Goal: Information Seeking & Learning: Learn about a topic

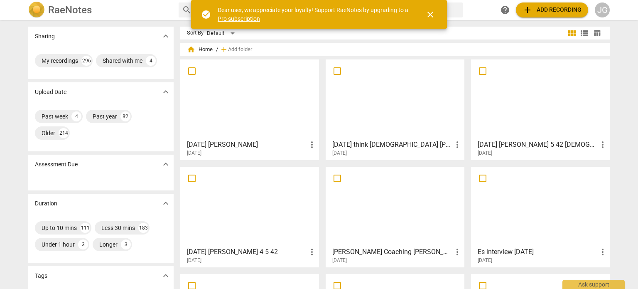
click at [244, 114] on div at bounding box center [249, 99] width 133 height 74
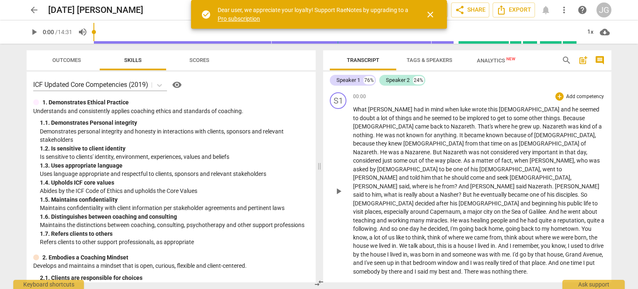
click at [460, 108] on span "luke" at bounding box center [466, 109] width 12 height 7
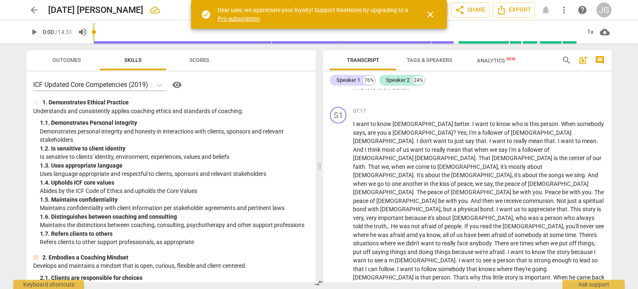
scroll to position [554, 0]
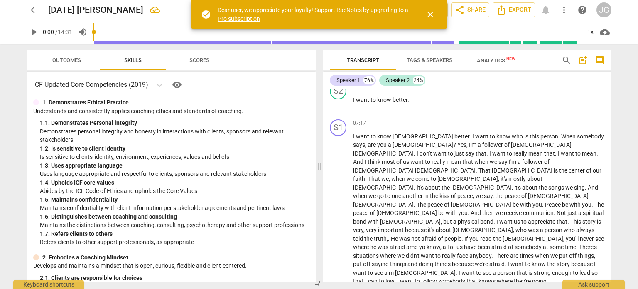
drag, startPoint x: 611, startPoint y: 205, endPoint x: 610, endPoint y: 179, distance: 26.2
click at [610, 179] on div "S1 play_arrow pause 00:00 + Add competency keyboard_arrow_right What [PERSON_NA…" at bounding box center [467, 185] width 288 height 193
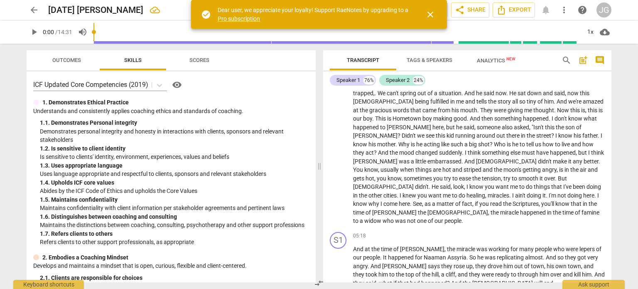
scroll to position [251, 0]
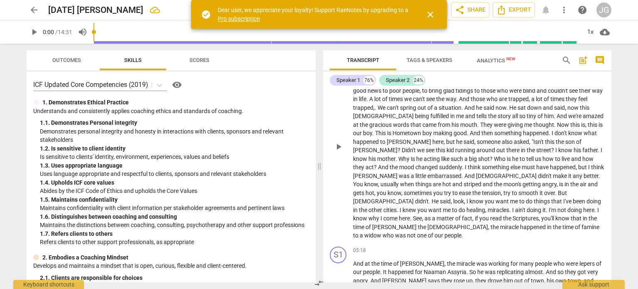
click at [603, 152] on div "S1 play_arrow pause 02:24 + Add competency keyboard_arrow_right The house has b…" at bounding box center [467, 139] width 288 height 207
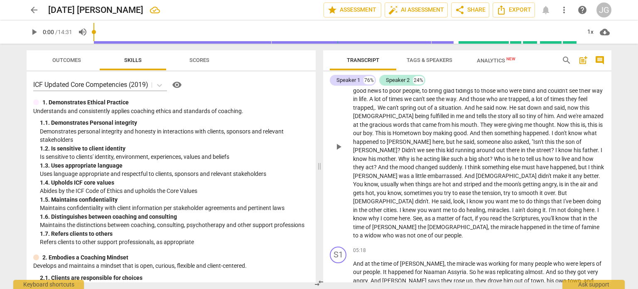
drag, startPoint x: 603, startPoint y: 152, endPoint x: 604, endPoint y: 128, distance: 24.1
click at [604, 128] on div "S1 play_arrow pause 02:24 + Add competency keyboard_arrow_right The house has b…" at bounding box center [467, 139] width 288 height 207
drag, startPoint x: 611, startPoint y: 163, endPoint x: 606, endPoint y: 139, distance: 24.1
click at [606, 139] on div "S1 play_arrow pause 00:00 + Add competency keyboard_arrow_right What [PERSON_NA…" at bounding box center [467, 185] width 288 height 193
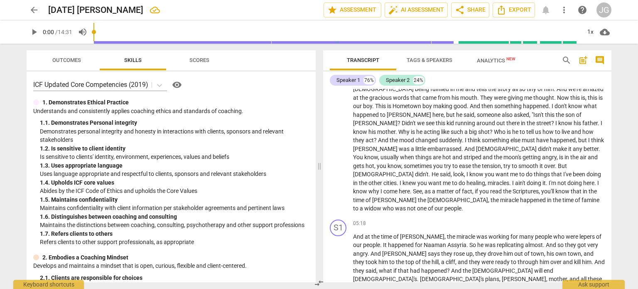
scroll to position [286, 0]
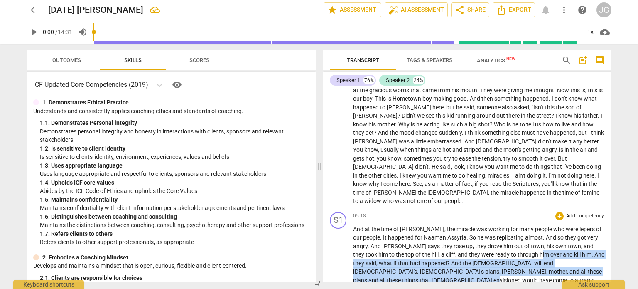
drag, startPoint x: 506, startPoint y: 210, endPoint x: 466, endPoint y: 225, distance: 43.2
click at [466, 225] on p "And at the time of [PERSON_NAME] , the miracle was working for many people who …" at bounding box center [479, 284] width 252 height 119
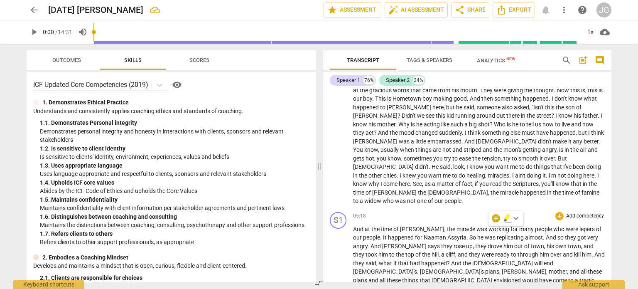
click at [493, 277] on span "envisioned" at bounding box center [507, 280] width 29 height 7
click at [534, 260] on span "will" at bounding box center [539, 263] width 10 height 7
click at [541, 285] on span "[DATE]" at bounding box center [550, 288] width 18 height 7
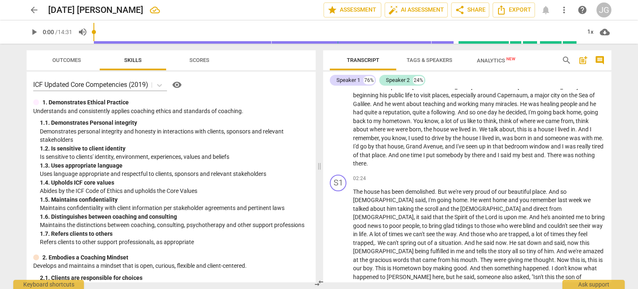
scroll to position [118, 0]
click at [529, 212] on span "." at bounding box center [527, 215] width 3 height 7
click at [578, 229] on span "feel" at bounding box center [582, 232] width 9 height 7
click at [476, 246] on span "and" at bounding box center [470, 249] width 11 height 7
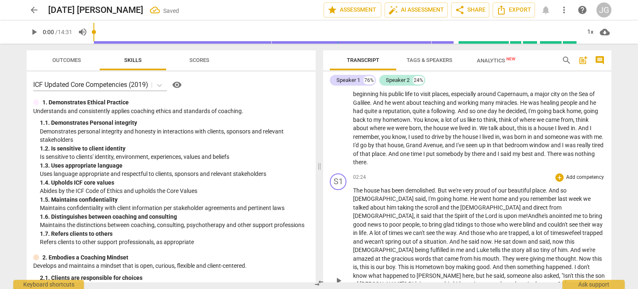
click at [398, 263] on span "." at bounding box center [396, 266] width 3 height 7
click at [443, 263] on span "Hometown" at bounding box center [428, 266] width 30 height 7
click at [498, 263] on span "." at bounding box center [497, 266] width 3 height 7
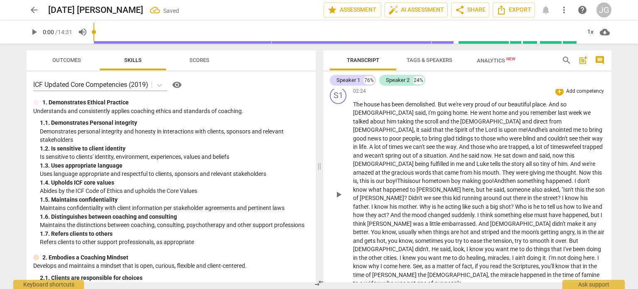
scroll to position [204, 0]
click at [498, 194] on span "around" at bounding box center [493, 197] width 20 height 7
click at [460, 228] on span "hot" at bounding box center [465, 231] width 10 height 7
click at [425, 220] on span "a" at bounding box center [427, 223] width 5 height 7
click at [531, 220] on span "And" at bounding box center [537, 223] width 12 height 7
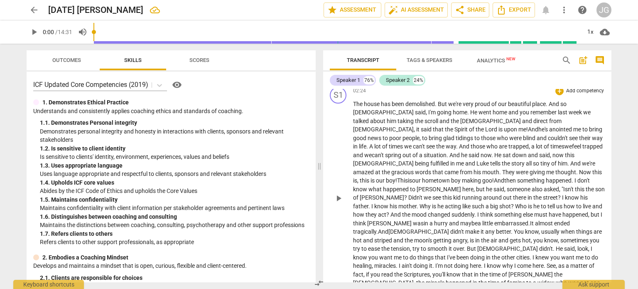
click at [396, 262] on span "miracles" at bounding box center [385, 265] width 22 height 7
click at [526, 262] on span "come" at bounding box center [533, 265] width 15 height 7
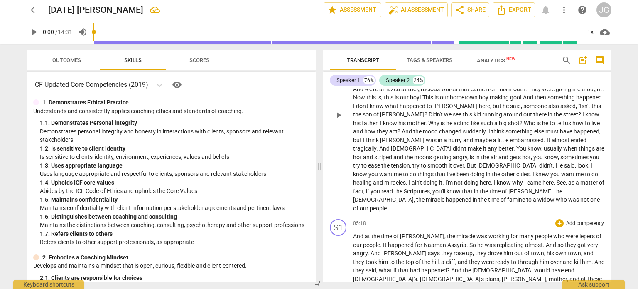
scroll to position [296, 0]
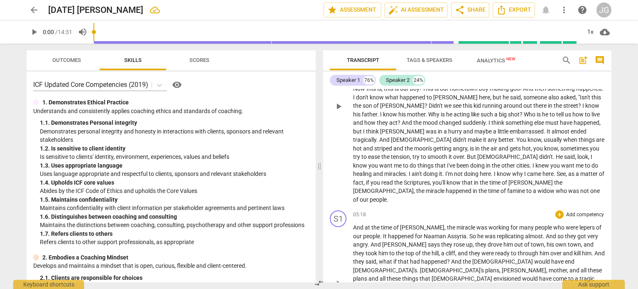
click at [447, 233] on span "Assyria" at bounding box center [456, 236] width 19 height 7
click at [518, 258] on span "the" at bounding box center [523, 261] width 10 height 7
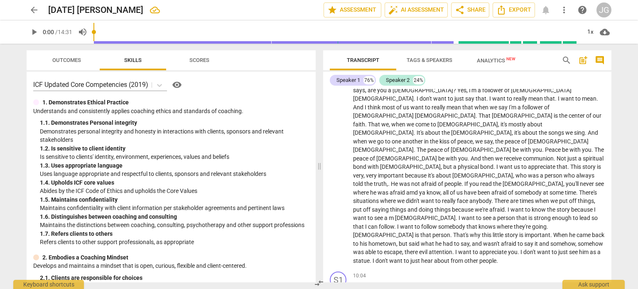
scroll to position [615, 0]
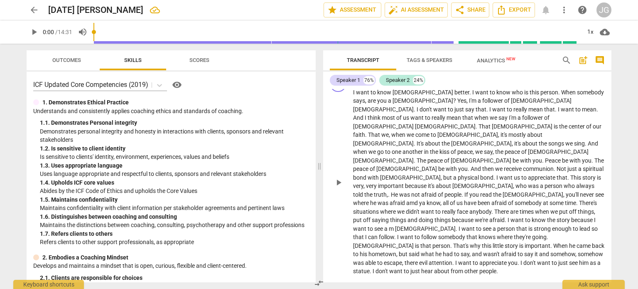
click at [459, 225] on span "." at bounding box center [457, 228] width 3 height 7
click at [419, 199] on span "amd" at bounding box center [412, 202] width 13 height 7
click at [415, 242] on span "[DEMOGRAPHIC_DATA]" at bounding box center [384, 245] width 62 height 7
click at [564, 250] on span "it" at bounding box center [566, 253] width 5 height 7
click at [517, 259] on span "attention" at bounding box center [505, 262] width 24 height 7
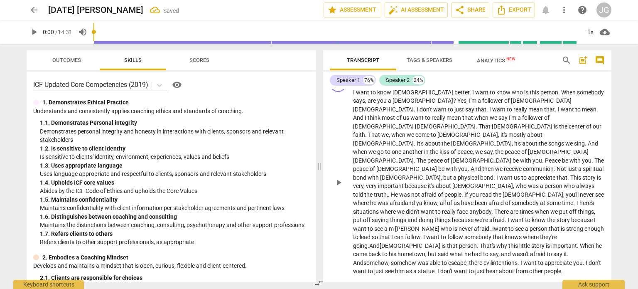
click at [573, 259] on span "you" at bounding box center [578, 262] width 10 height 7
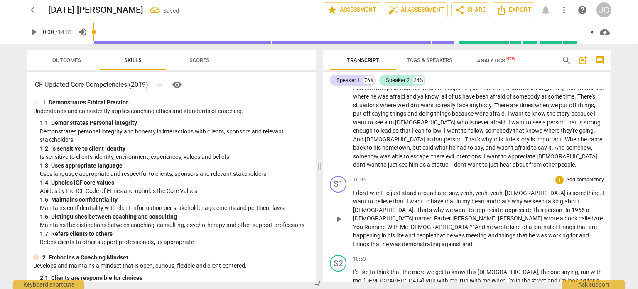
scroll to position [722, 0]
click at [472, 188] on p "I don't want to just stand around and say , yeah , yeah , yeah , [PERSON_NAME] …" at bounding box center [479, 218] width 252 height 60
click at [532, 188] on p "I don't want to just stand around and say , yeah , yeah , yeah , [PERSON_NAME] …" at bounding box center [479, 218] width 252 height 60
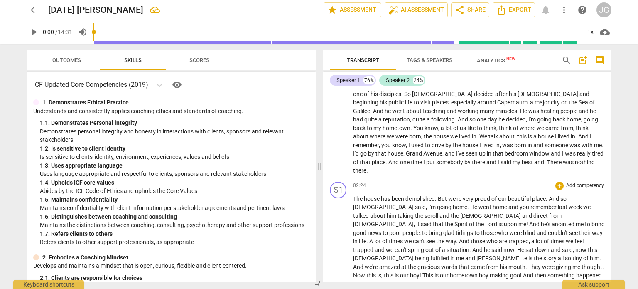
scroll to position [0, 0]
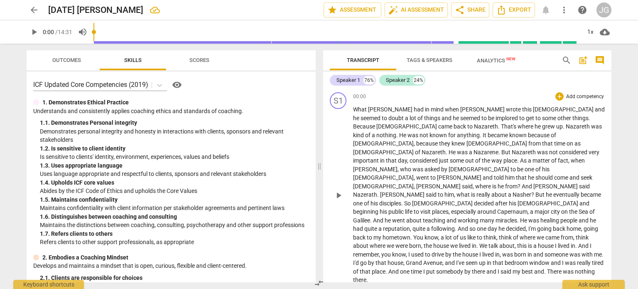
click at [405, 115] on span "doubt" at bounding box center [396, 118] width 17 height 7
click at [407, 132] on span "He" at bounding box center [403, 135] width 8 height 7
click at [414, 183] on span "," at bounding box center [415, 186] width 2 height 7
click at [472, 183] on span "," at bounding box center [473, 186] width 2 height 7
click at [513, 191] on span "Nasher" at bounding box center [522, 194] width 19 height 7
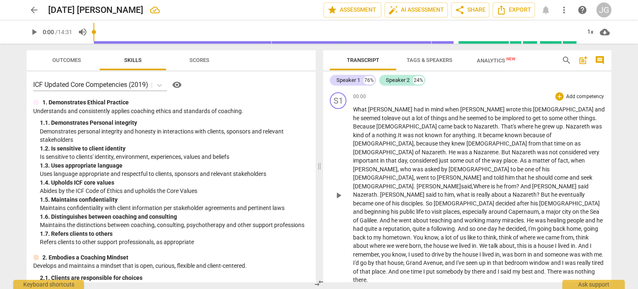
click at [427, 225] on span "quite" at bounding box center [419, 228] width 14 height 7
click at [528, 251] on span "in" at bounding box center [531, 254] width 6 height 7
click at [603, 251] on span "." at bounding box center [604, 254] width 2 height 7
click at [377, 191] on span "Nazerath" at bounding box center [365, 194] width 24 height 7
click at [378, 191] on span "Nazarath" at bounding box center [365, 194] width 25 height 7
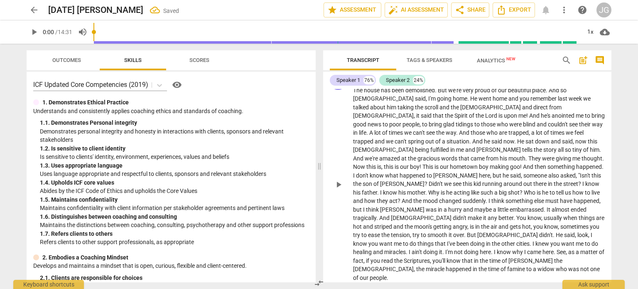
scroll to position [219, 0]
click at [511, 205] on span "embarrassed" at bounding box center [527, 208] width 34 height 7
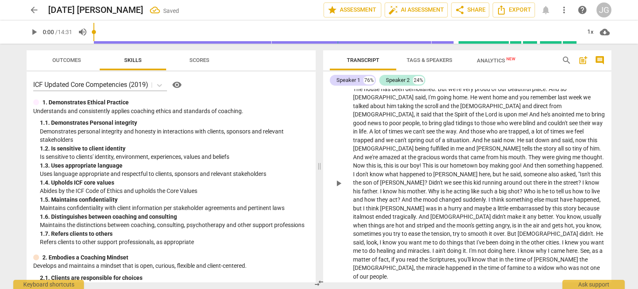
click at [436, 222] on span "and" at bounding box center [441, 225] width 11 height 7
click at [506, 222] on span "is" at bounding box center [508, 225] width 5 height 7
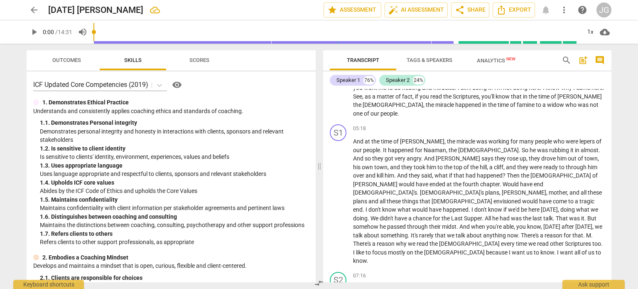
scroll to position [383, 0]
click at [432, 171] on span "," at bounding box center [433, 174] width 2 height 7
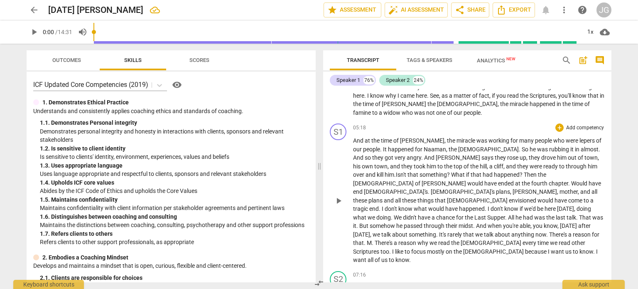
click at [376, 214] on span "we" at bounding box center [372, 217] width 9 height 7
click at [485, 222] on span "." at bounding box center [486, 225] width 3 height 7
click at [457, 231] on span "about" at bounding box center [448, 234] width 17 height 7
click at [418, 239] on span "." at bounding box center [416, 242] width 3 height 7
click at [527, 222] on span "." at bounding box center [528, 225] width 2 height 7
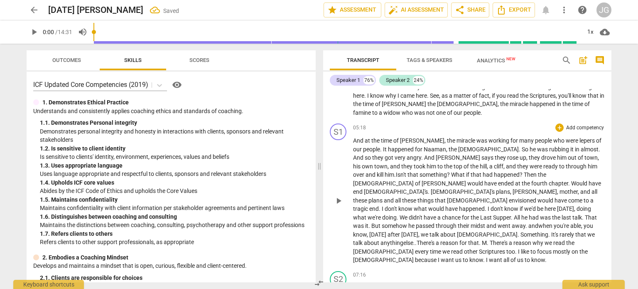
click at [584, 222] on span "you" at bounding box center [589, 225] width 10 height 7
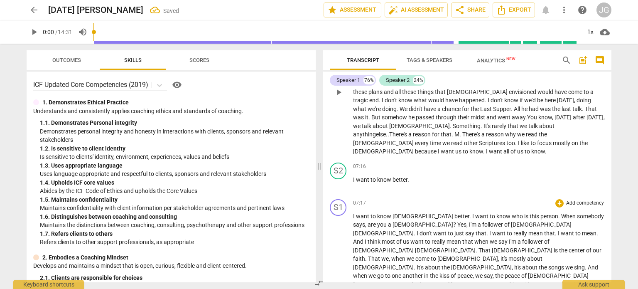
scroll to position [493, 0]
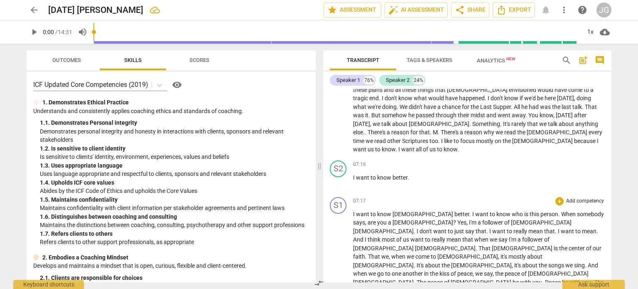
click at [474, 236] on span "that" at bounding box center [468, 239] width 12 height 7
click at [427, 279] on span "The" at bounding box center [422, 282] width 11 height 7
click at [539, 279] on span "." at bounding box center [540, 282] width 3 height 7
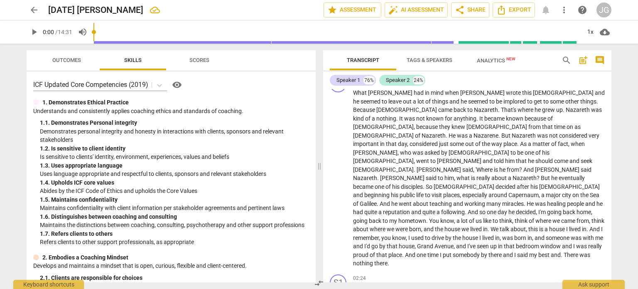
scroll to position [0, 0]
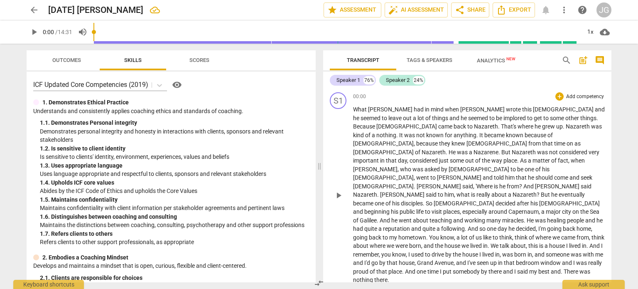
click at [503, 115] on span "implored" at bounding box center [515, 118] width 24 height 7
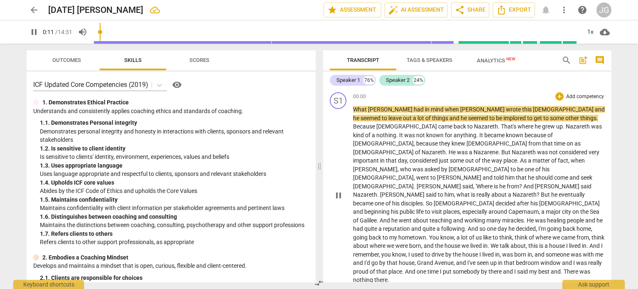
click at [503, 115] on span "implored" at bounding box center [515, 118] width 24 height 7
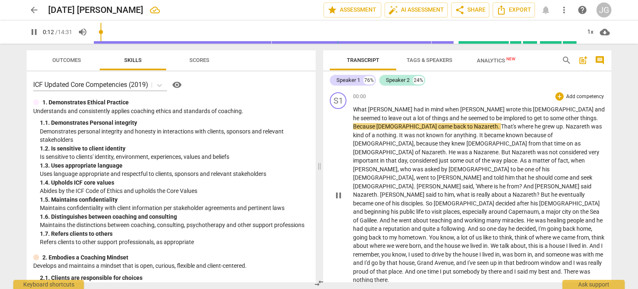
click at [503, 118] on span "implored" at bounding box center [515, 118] width 24 height 7
type input "14"
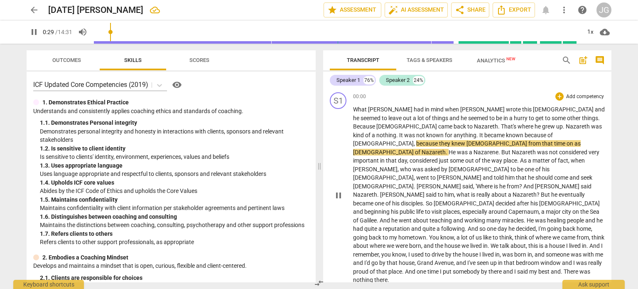
click at [38, 29] on span "pause" at bounding box center [34, 32] width 10 height 10
type input "30"
click at [357, 108] on span "What" at bounding box center [360, 109] width 15 height 7
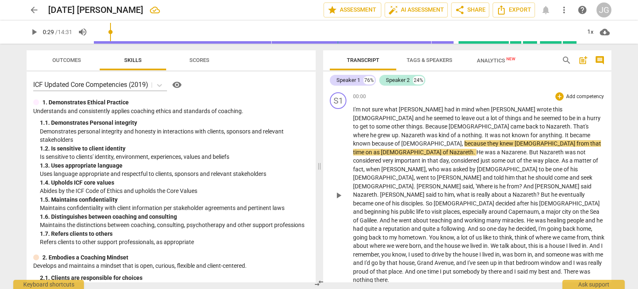
click at [425, 123] on span "." at bounding box center [423, 126] width 3 height 7
type input "30"
